Goal: Task Accomplishment & Management: Complete application form

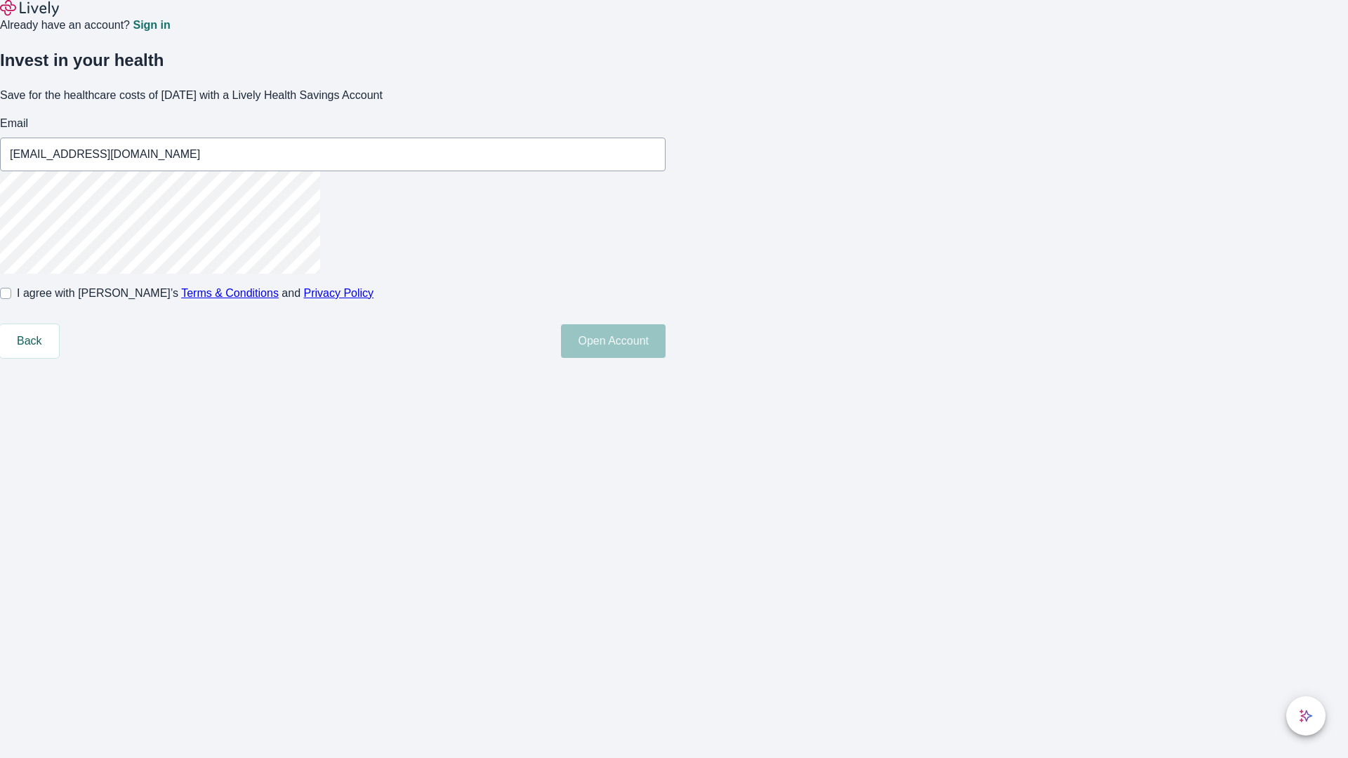
click at [11, 299] on input "I agree with Lively’s Terms & Conditions and Privacy Policy" at bounding box center [5, 293] width 11 height 11
checkbox input "true"
click at [666, 358] on button "Open Account" at bounding box center [613, 341] width 105 height 34
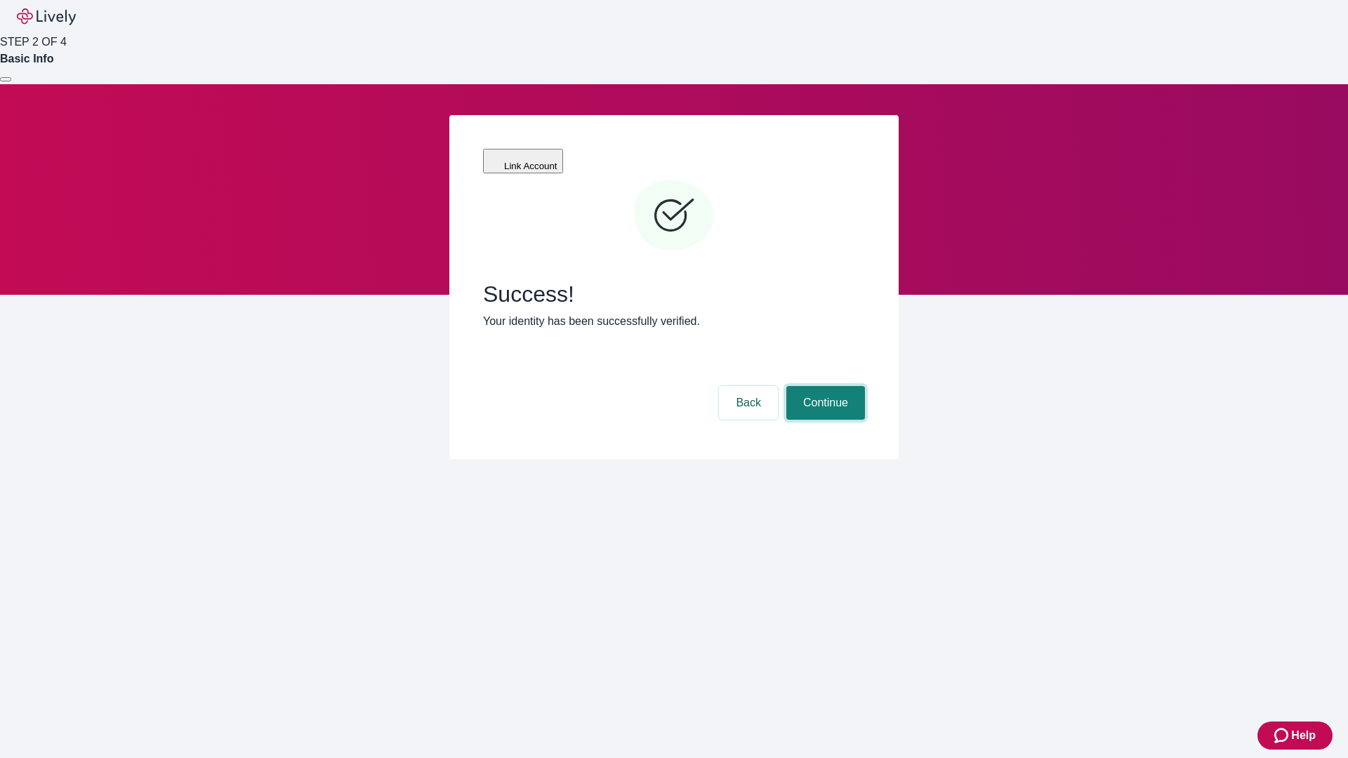
click at [824, 386] on button "Continue" at bounding box center [825, 403] width 79 height 34
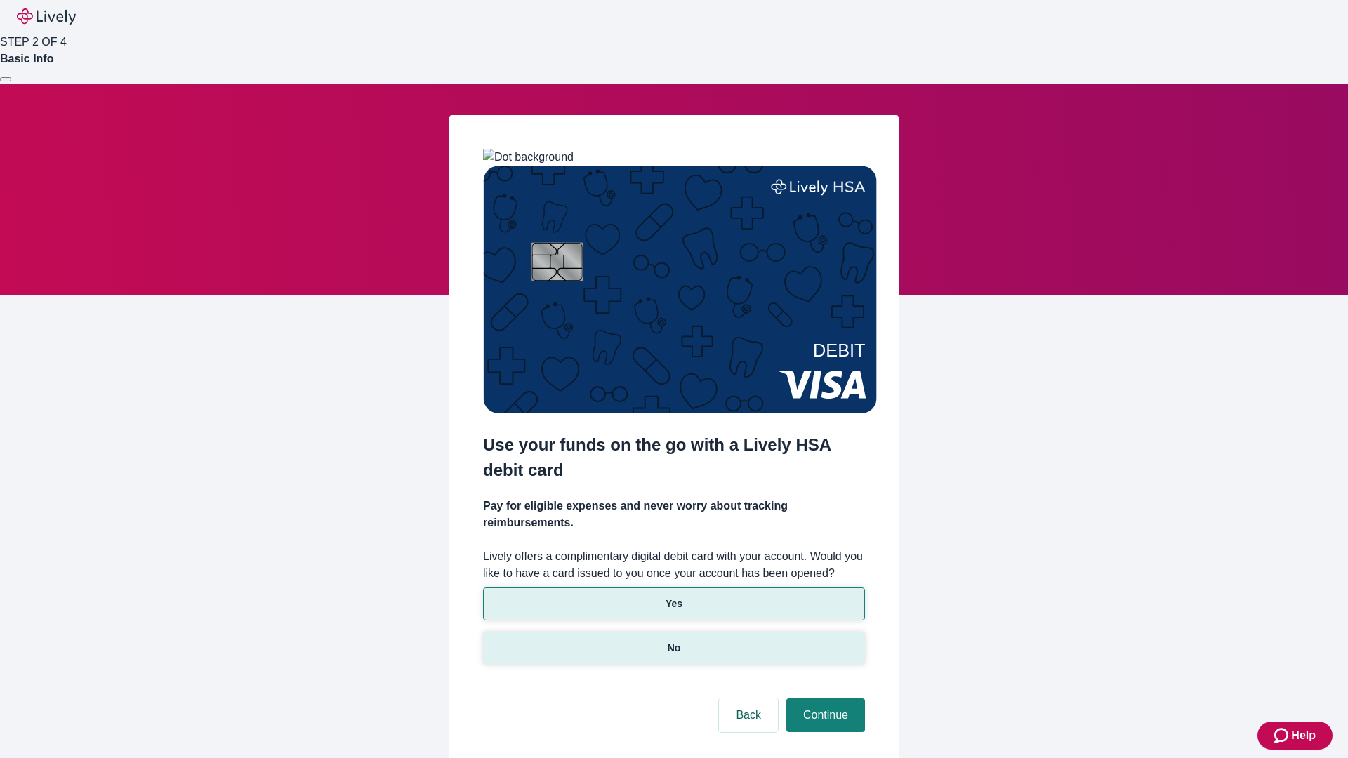
click at [673, 641] on p "No" at bounding box center [674, 648] width 13 height 15
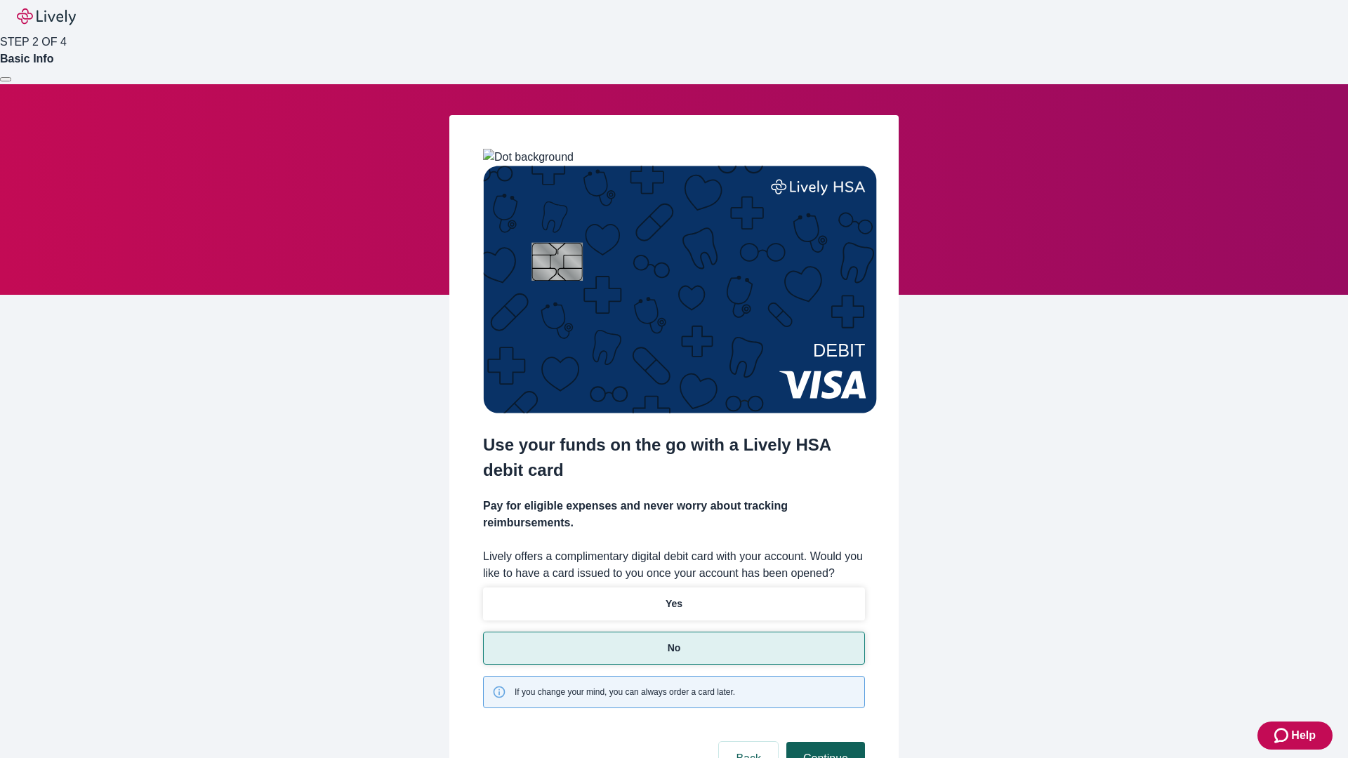
click at [824, 742] on button "Continue" at bounding box center [825, 759] width 79 height 34
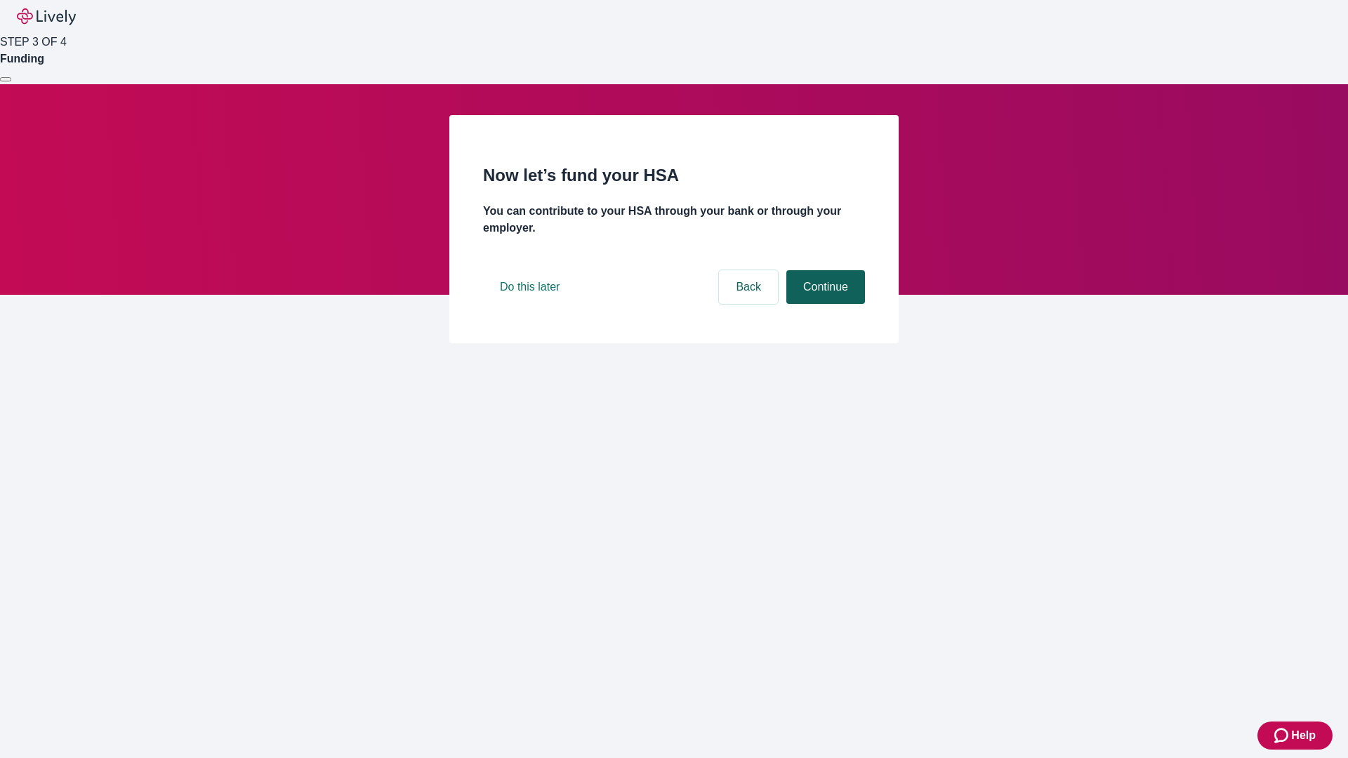
click at [824, 304] on button "Continue" at bounding box center [825, 287] width 79 height 34
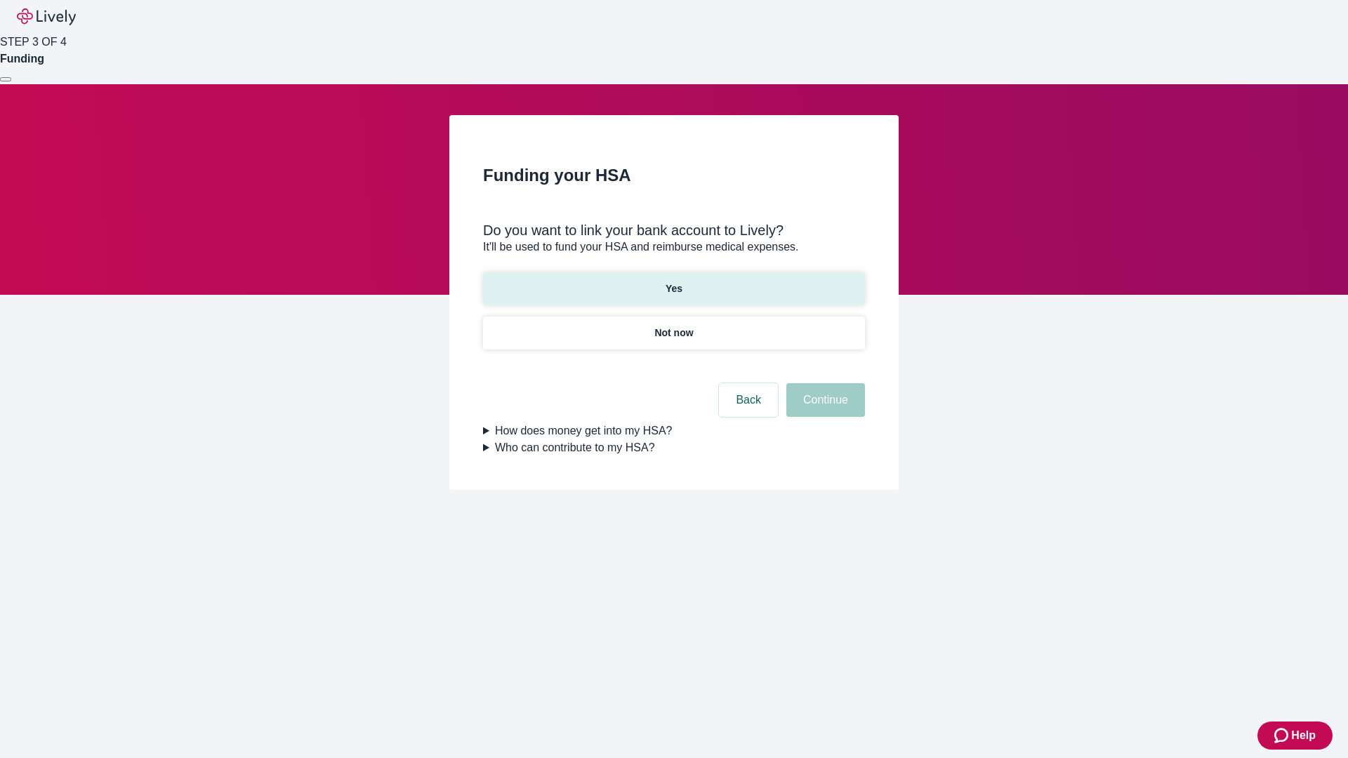
click at [673, 282] on p "Yes" at bounding box center [674, 289] width 17 height 15
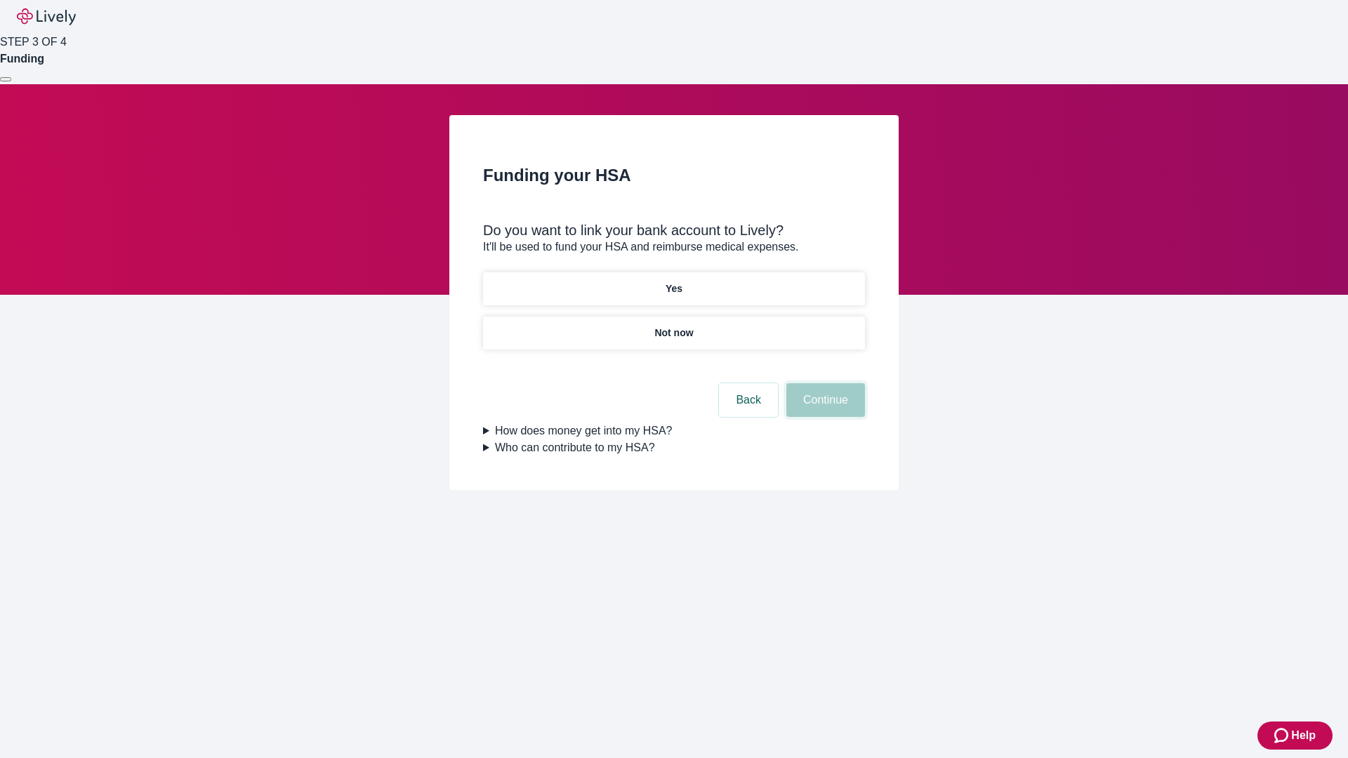
click at [824, 383] on button "Continue" at bounding box center [825, 400] width 79 height 34
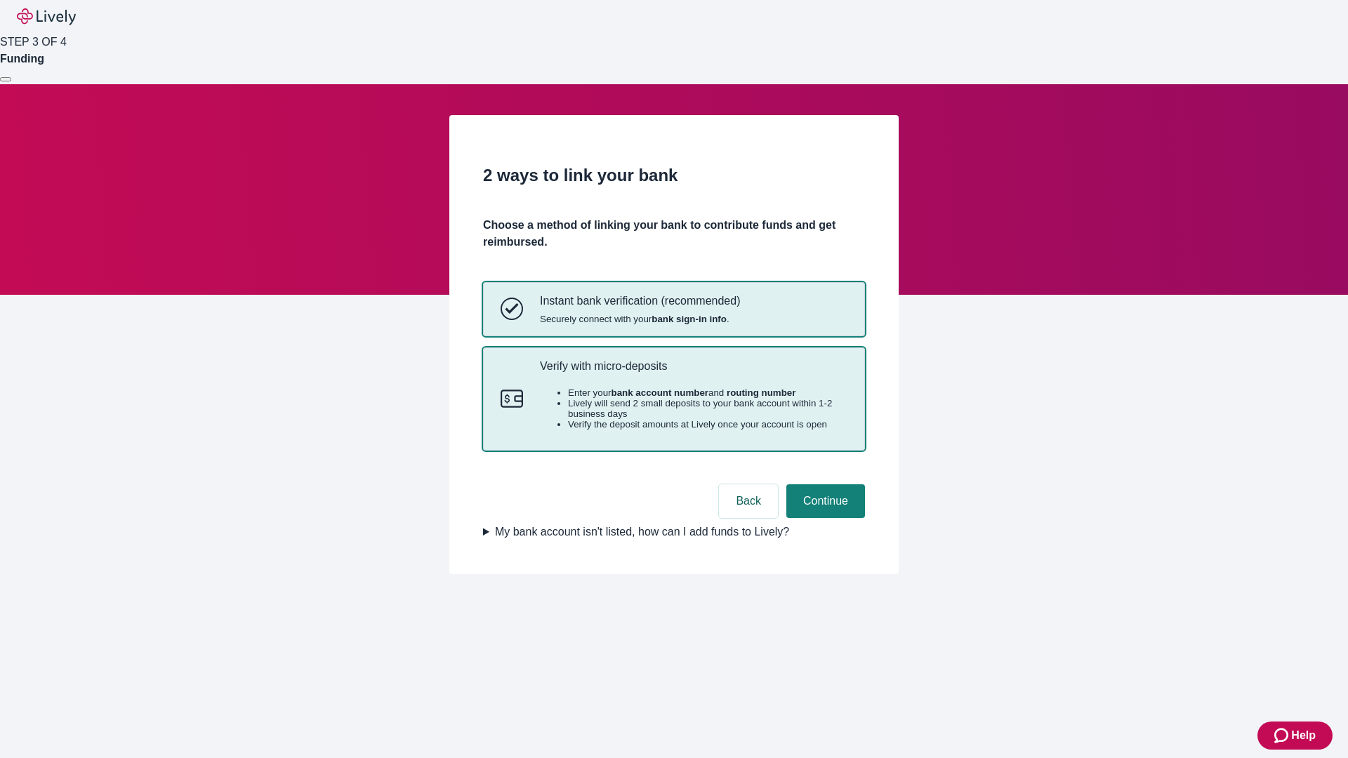
click at [693, 373] on p "Verify with micro-deposits" at bounding box center [694, 365] width 308 height 13
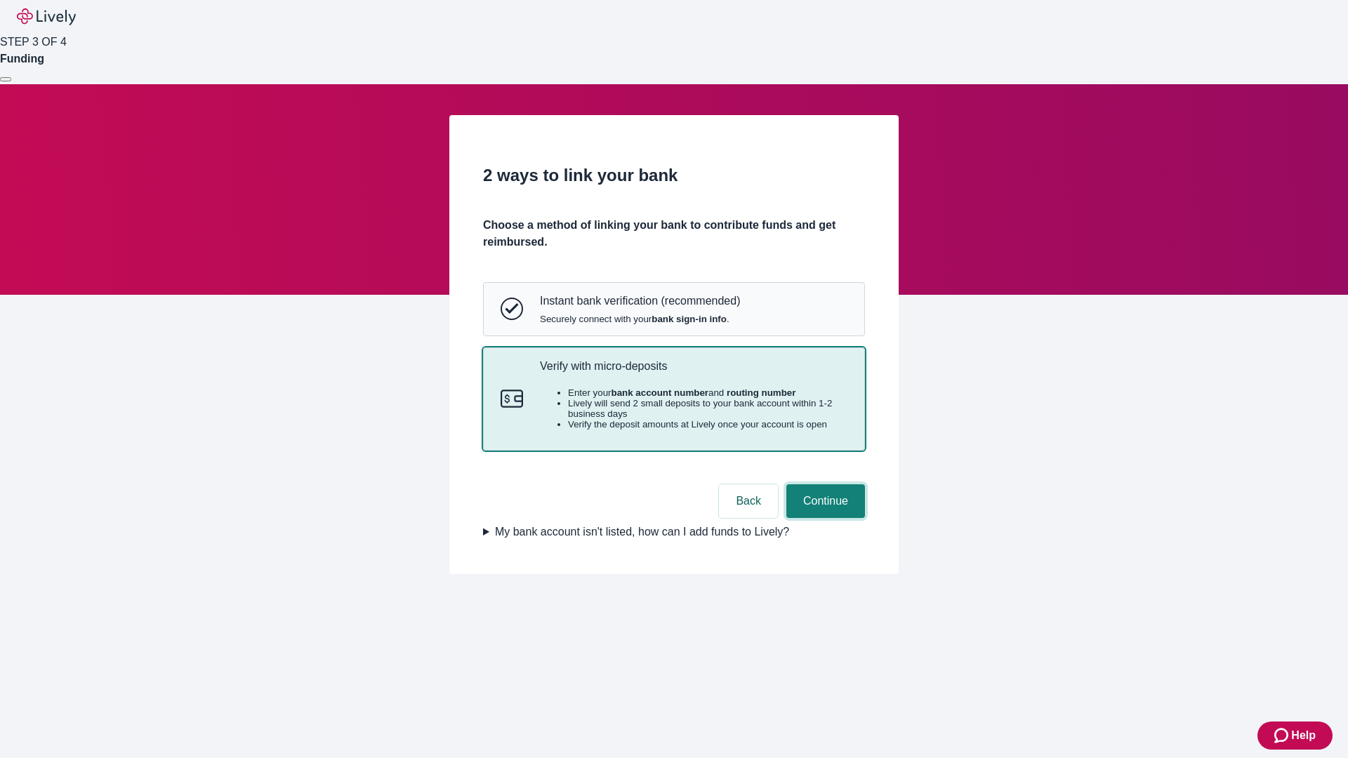
click at [824, 518] on button "Continue" at bounding box center [825, 501] width 79 height 34
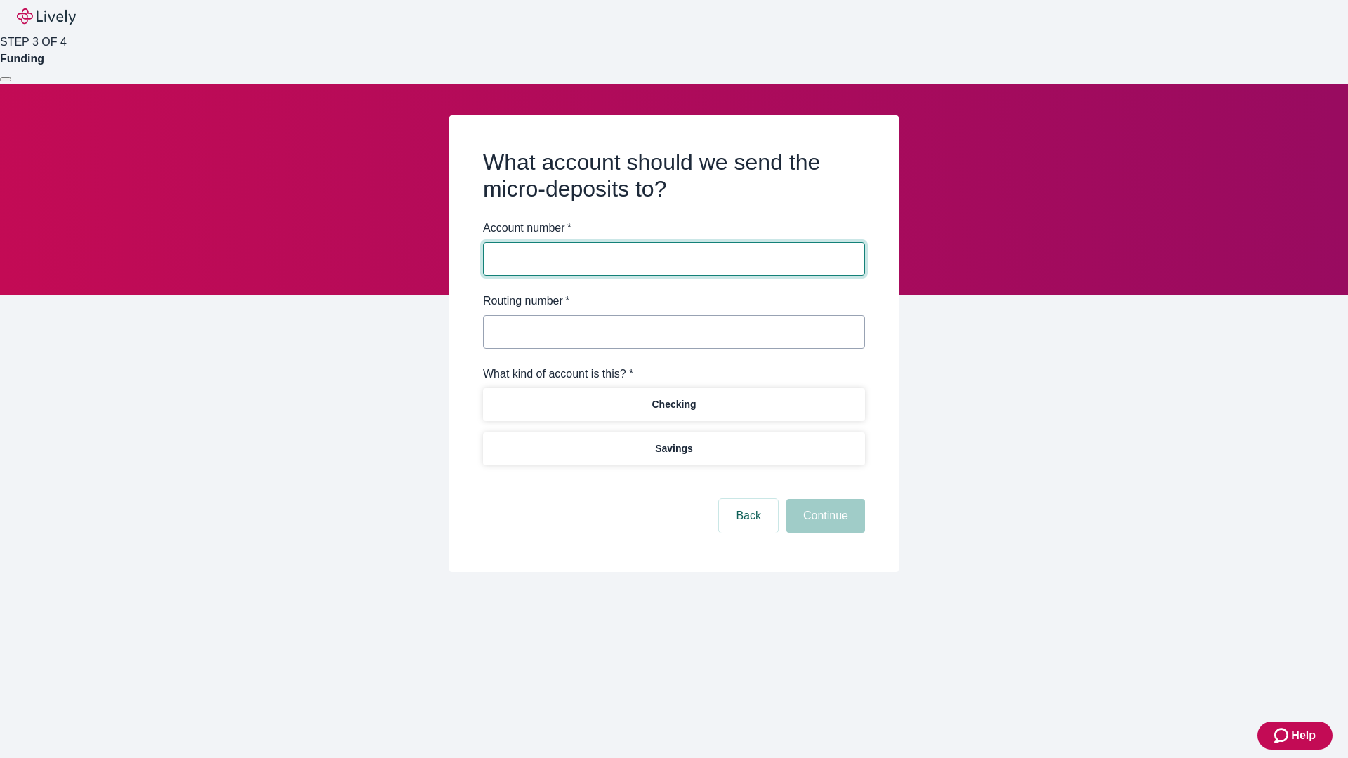
type input "122000661"
